Goal: Check status: Check status

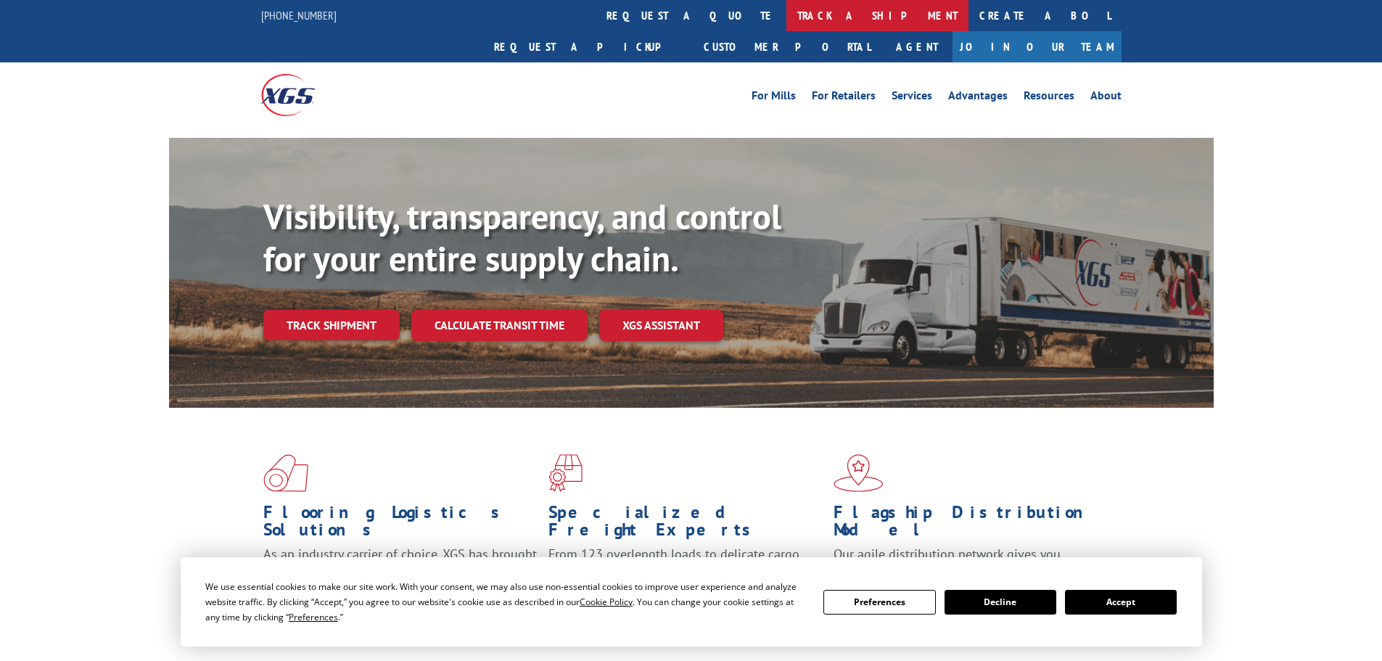
click at [786, 12] on link "track a shipment" at bounding box center [877, 15] width 182 height 31
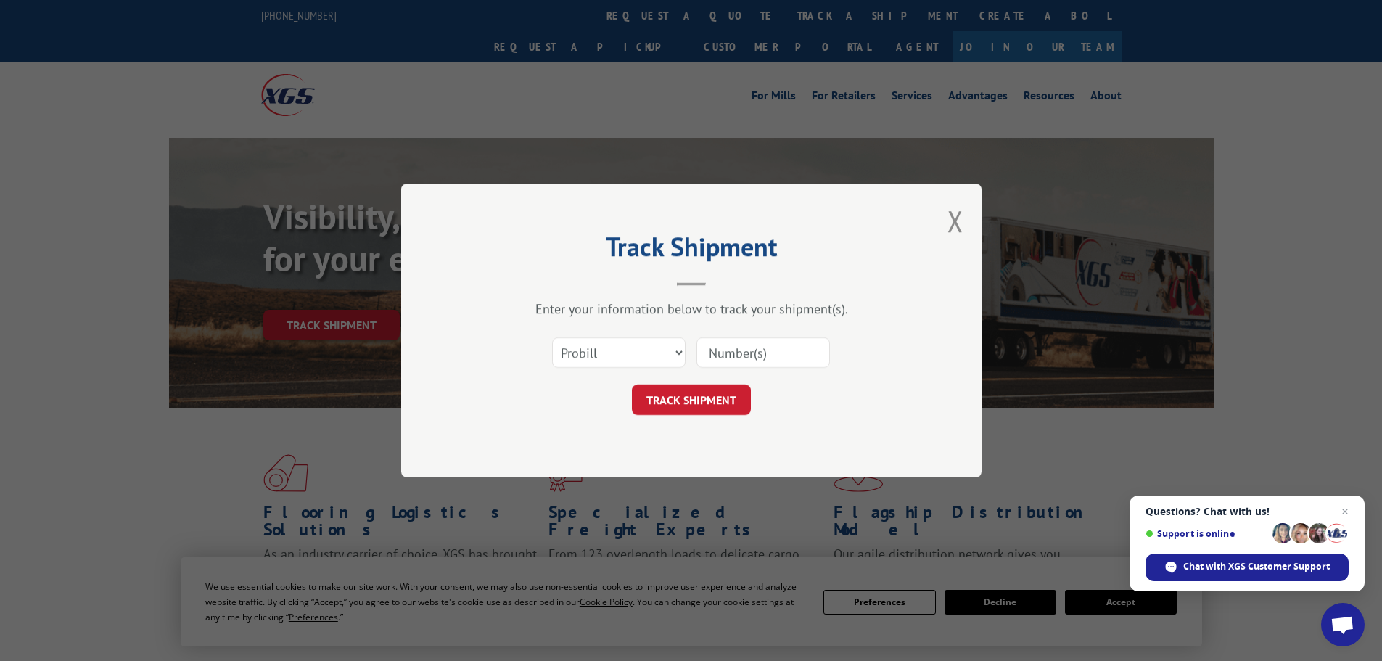
paste input "451020"
type input "451020"
click at [696, 392] on button "TRACK SHIPMENT" at bounding box center [691, 399] width 119 height 30
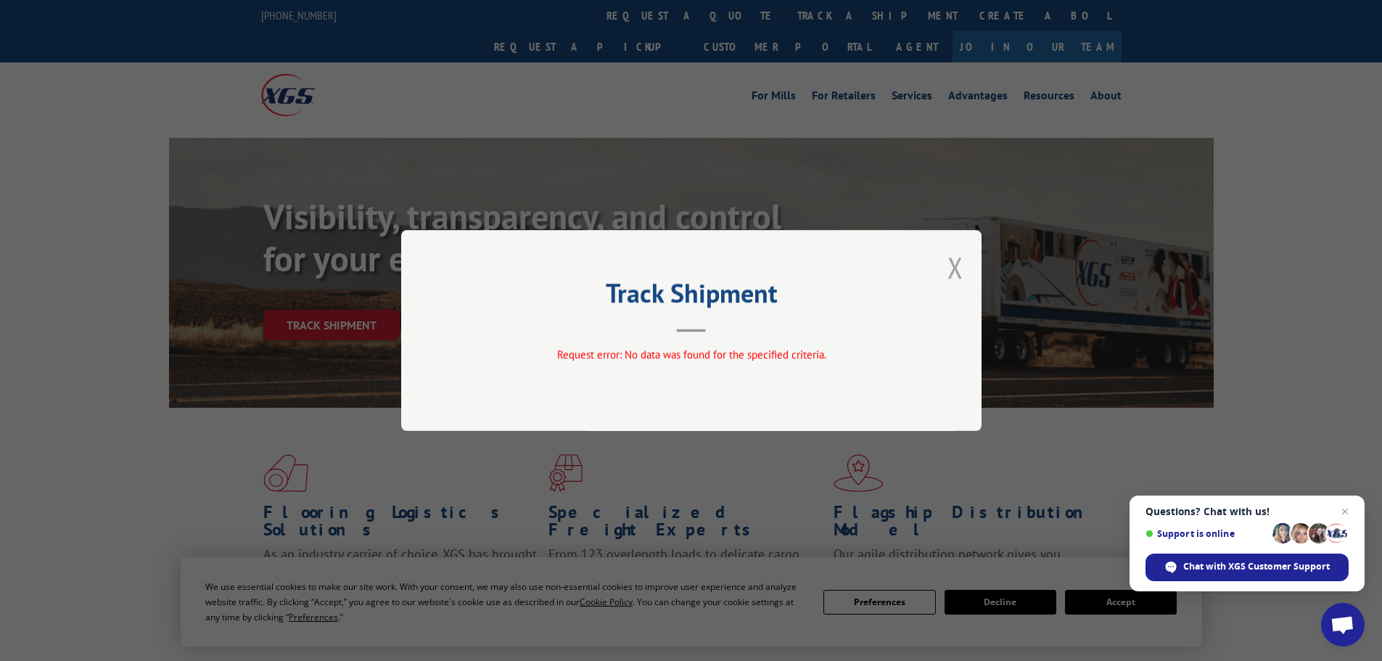
click at [957, 269] on button "Close modal" at bounding box center [955, 267] width 16 height 38
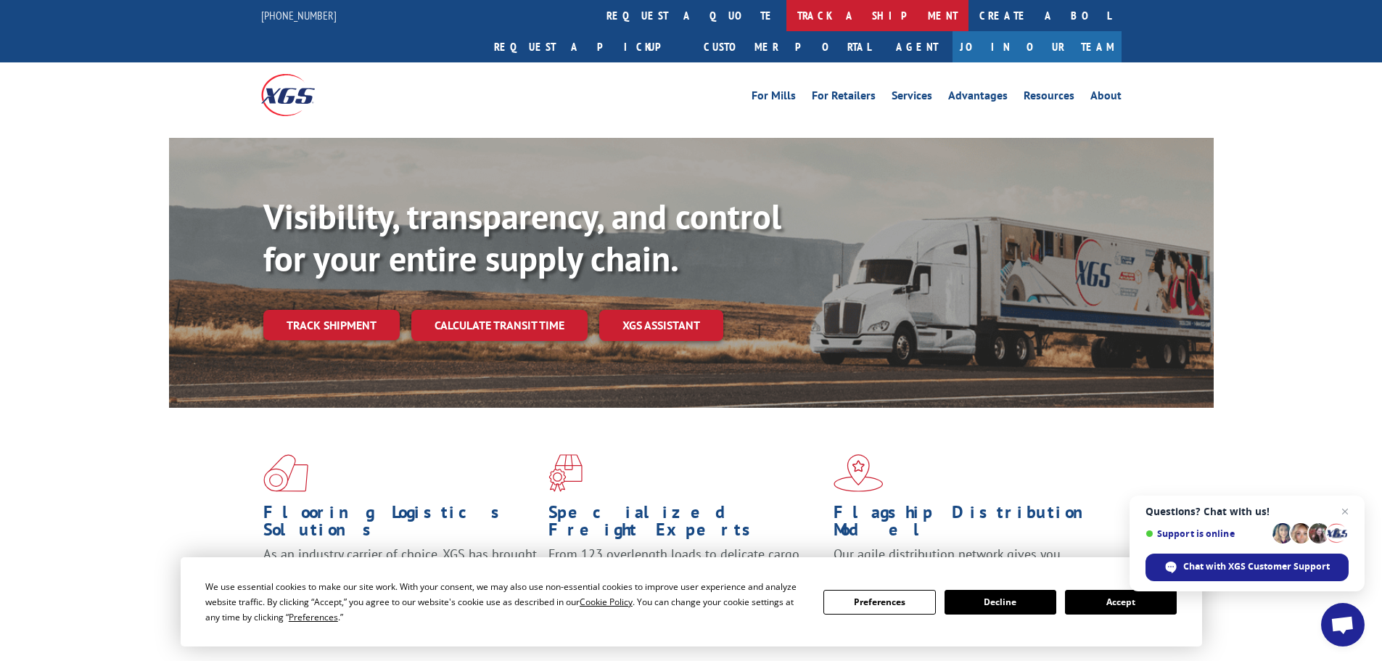
click at [786, 15] on link "track a shipment" at bounding box center [877, 15] width 182 height 31
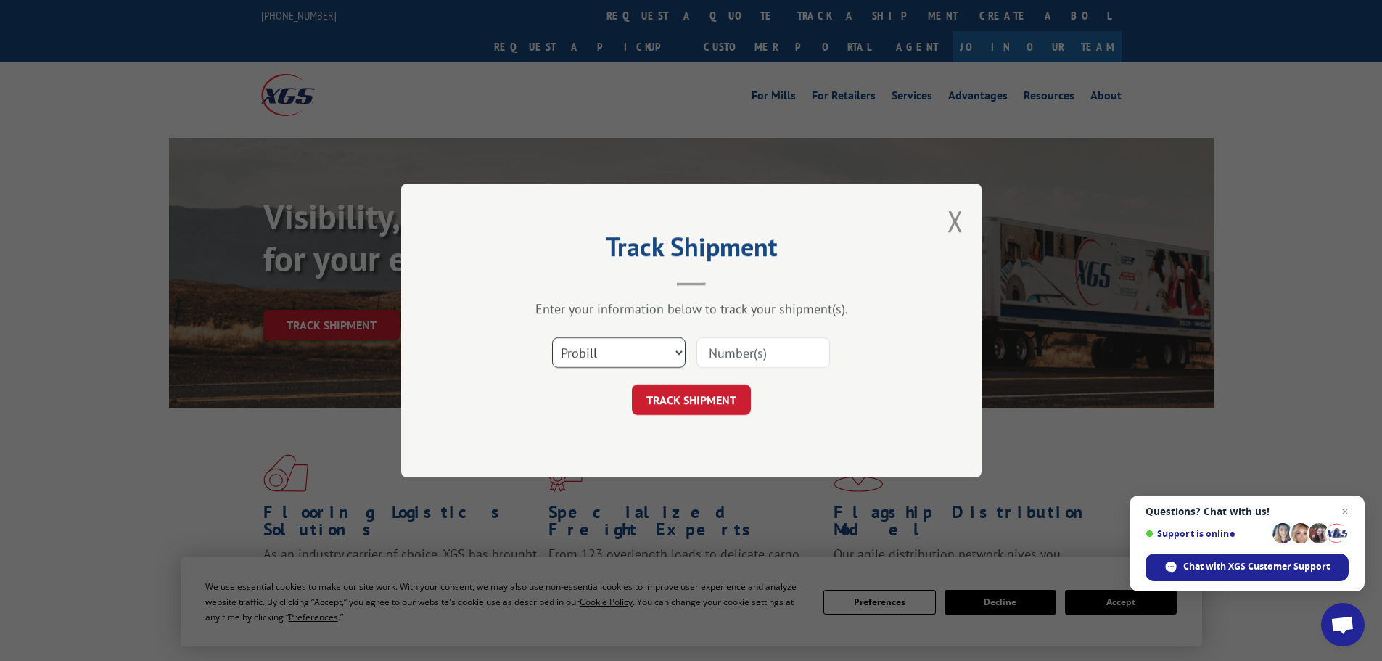
click at [661, 352] on select "Select category... Probill BOL PO" at bounding box center [618, 352] width 133 height 30
select select "bol"
click at [552, 337] on select "Select category... Probill BOL PO" at bounding box center [618, 352] width 133 height 30
paste input "451020"
type input "451020"
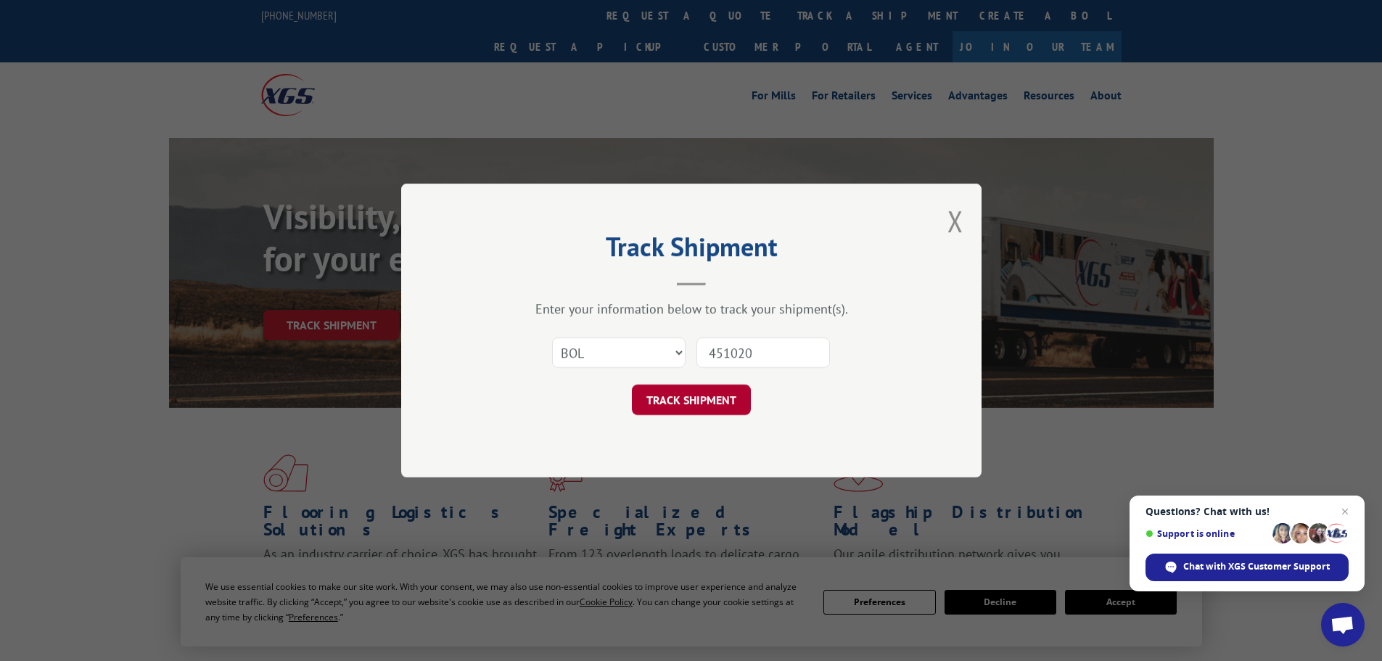
click at [703, 398] on button "TRACK SHIPMENT" at bounding box center [691, 399] width 119 height 30
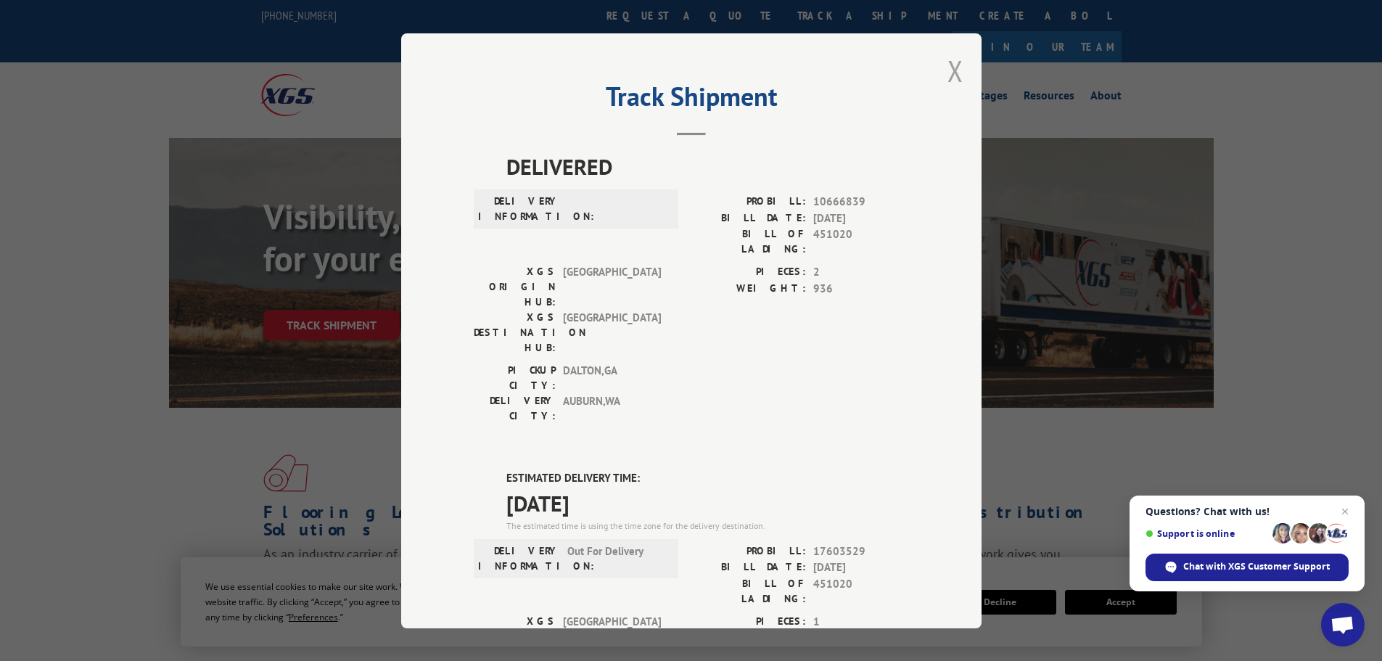
click at [954, 73] on button "Close modal" at bounding box center [955, 71] width 16 height 38
